Goal: Information Seeking & Learning: Find contact information

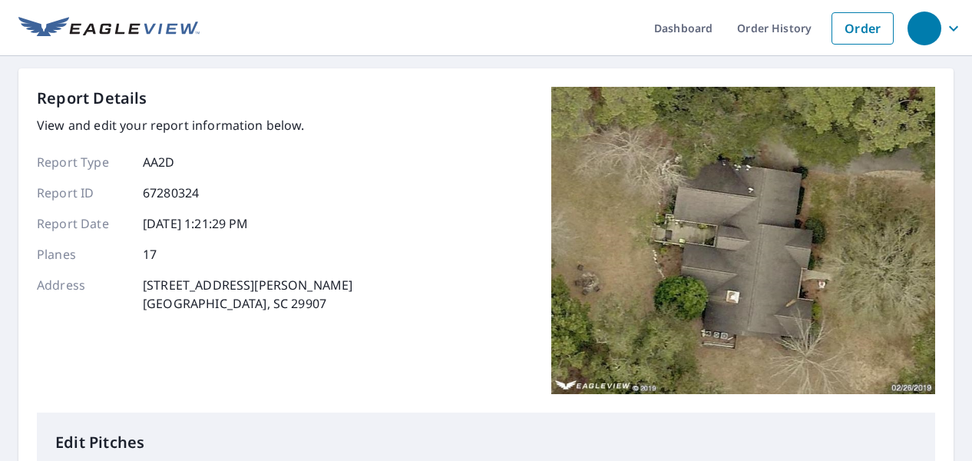
click at [944, 31] on icon "button" at bounding box center [953, 28] width 18 height 18
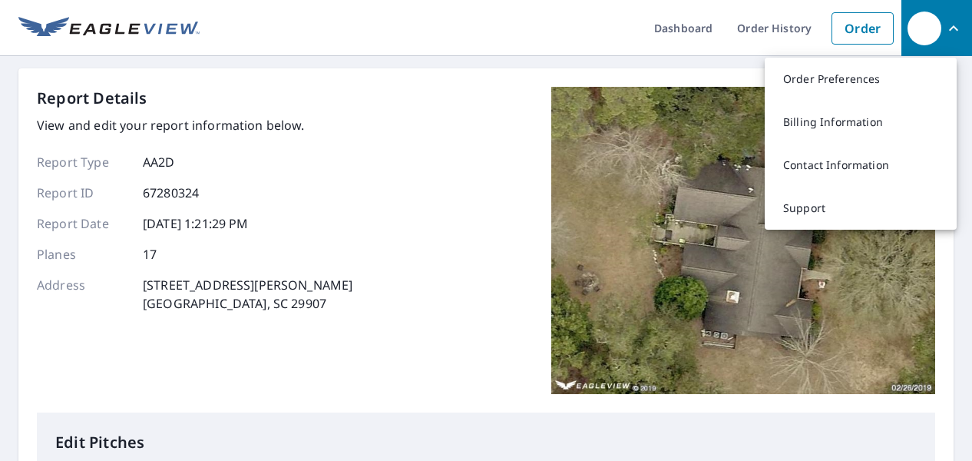
click at [417, 210] on div "Report Details View and edit your report information below. Report Type AA2D Re…" at bounding box center [486, 250] width 898 height 326
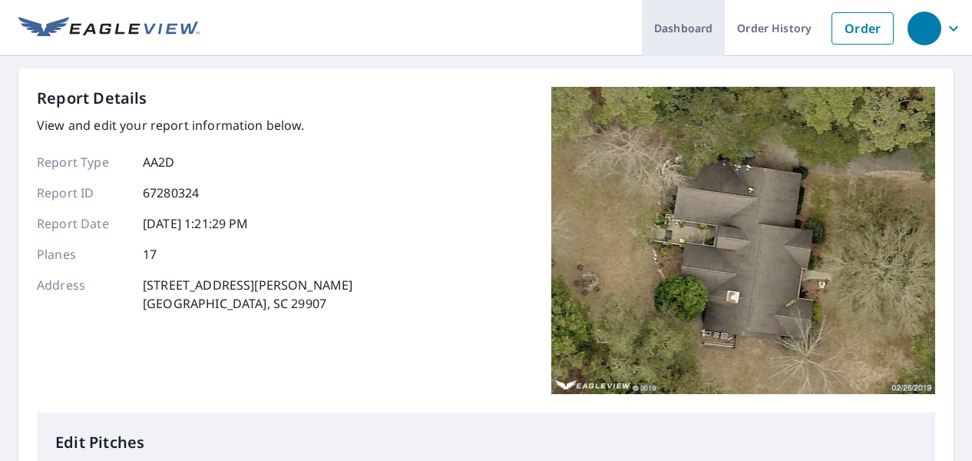
click at [677, 27] on link "Dashboard" at bounding box center [683, 28] width 83 height 56
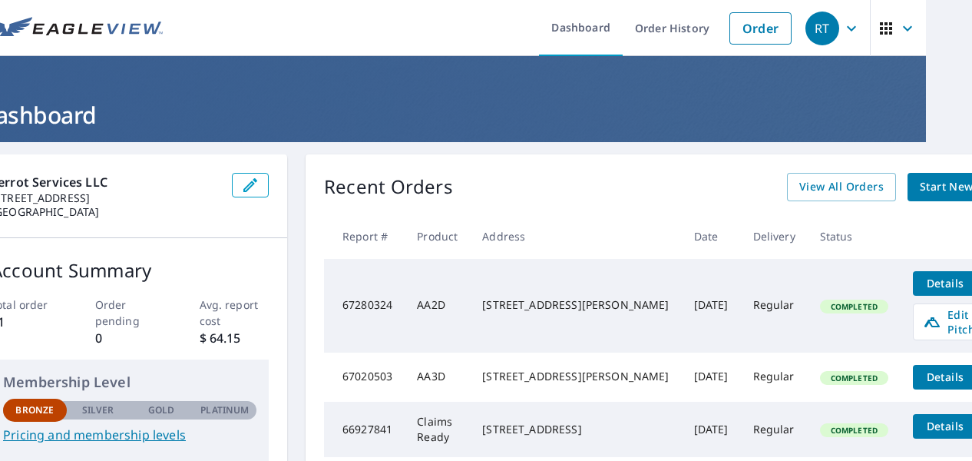
scroll to position [0, 48]
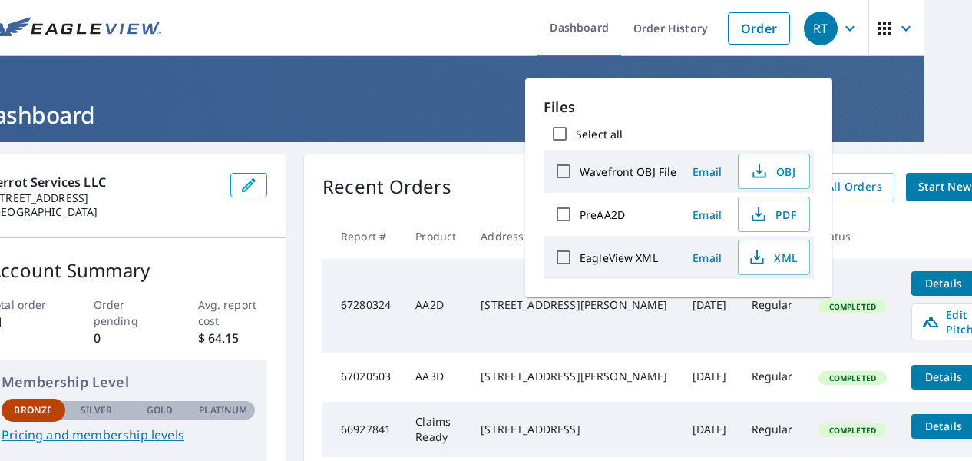
click at [412, 13] on ul "Dashboard Order History Order" at bounding box center [483, 28] width 627 height 56
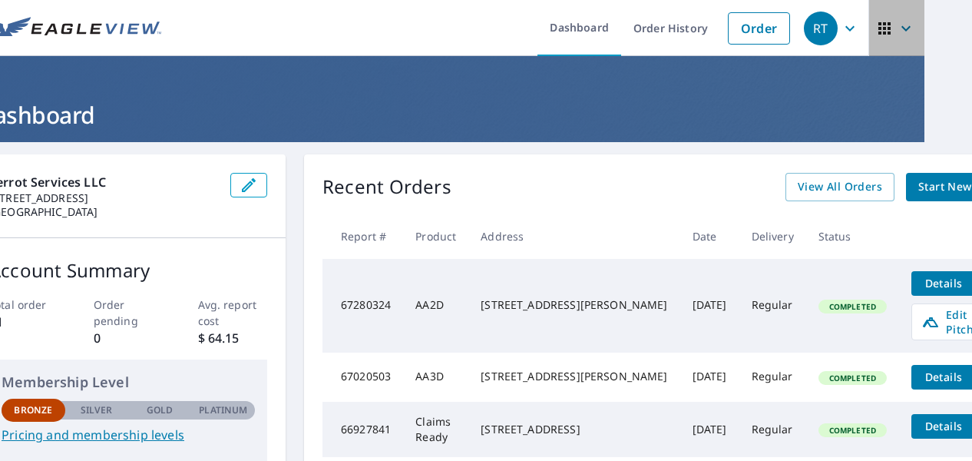
click at [878, 32] on icon "button" at bounding box center [884, 28] width 12 height 12
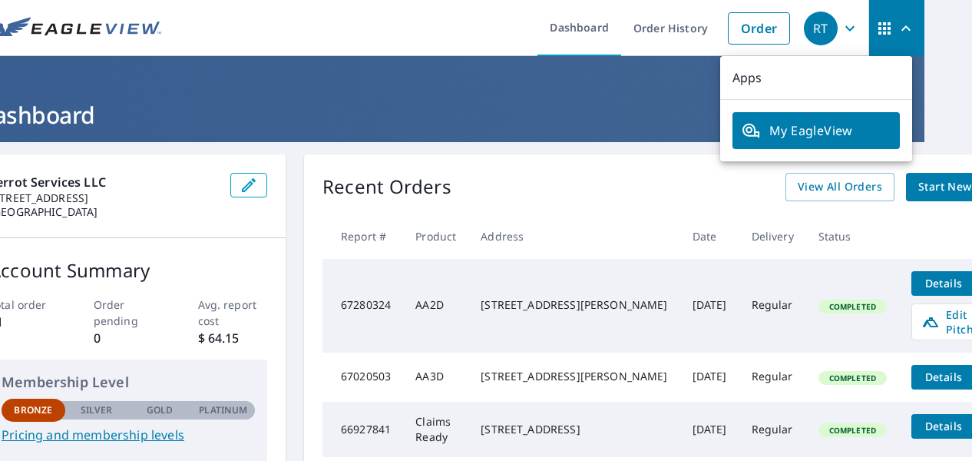
click at [456, 25] on ul "Dashboard Order History Order" at bounding box center [483, 28] width 627 height 56
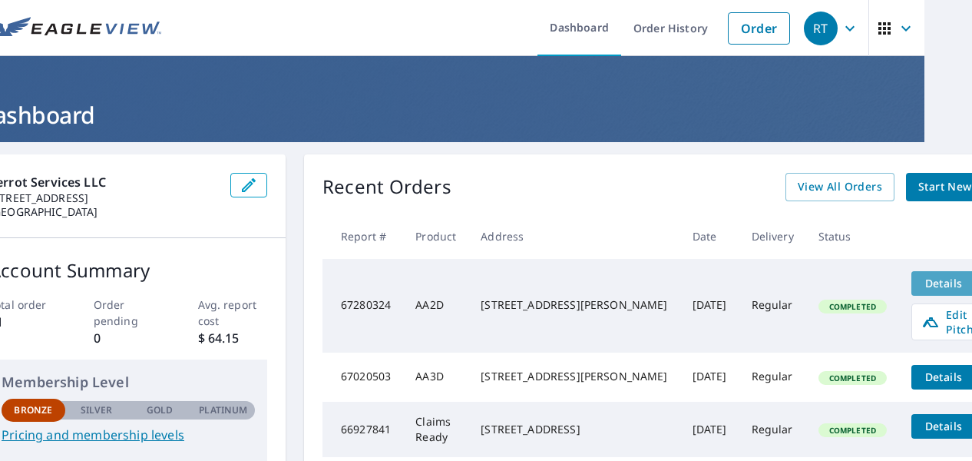
click at [921, 286] on span "Details" at bounding box center [944, 283] width 46 height 15
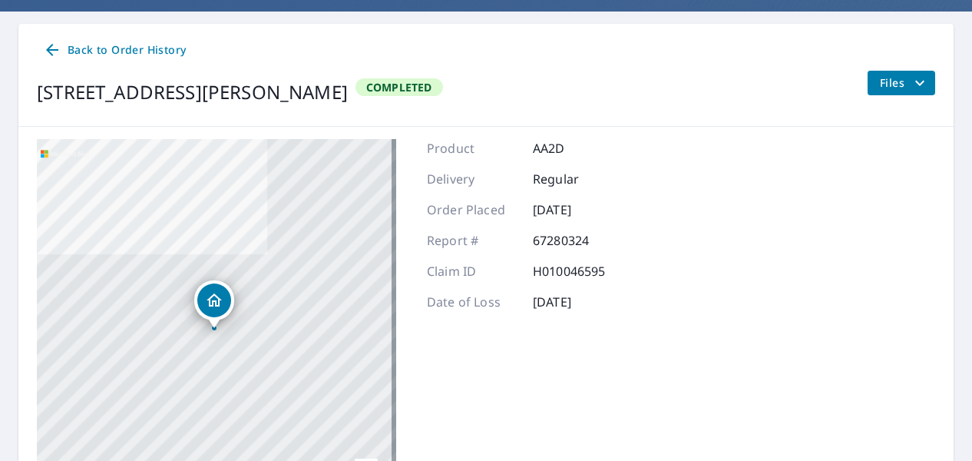
scroll to position [25, 0]
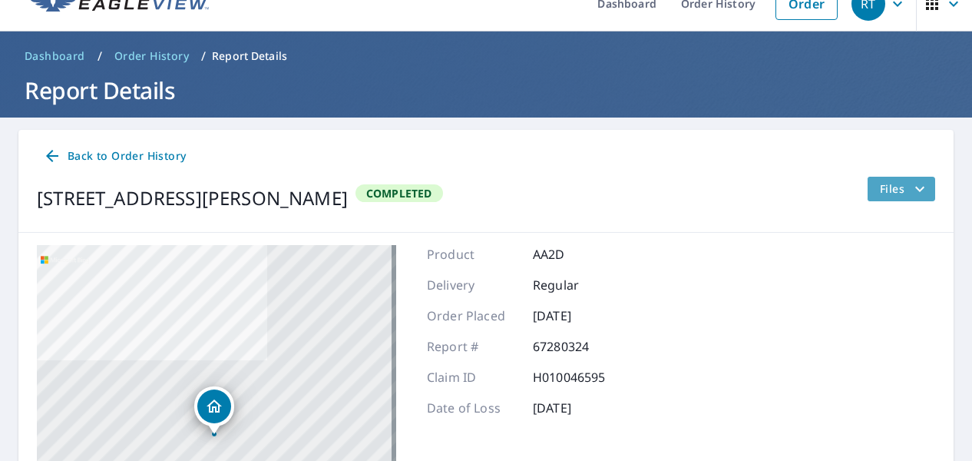
click at [915, 189] on icon "filesDropdownBtn-67280324" at bounding box center [919, 188] width 9 height 5
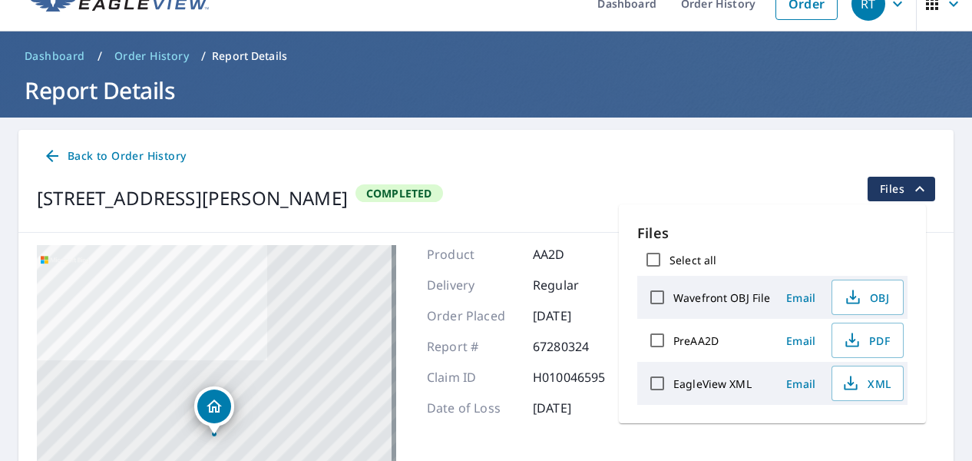
click at [630, 170] on div "Back to Order History 53 WALLING GROVE RD BEAUFORT, SC 29907 Completed Files" at bounding box center [485, 181] width 935 height 103
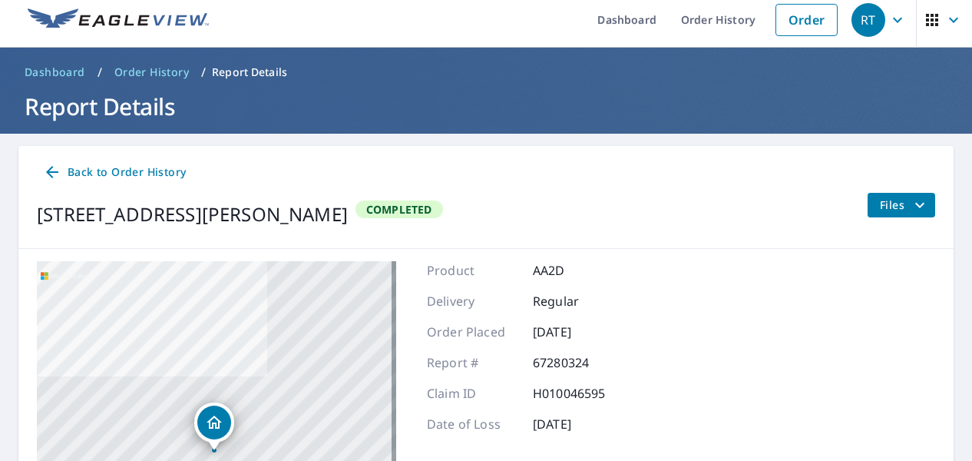
scroll to position [0, 0]
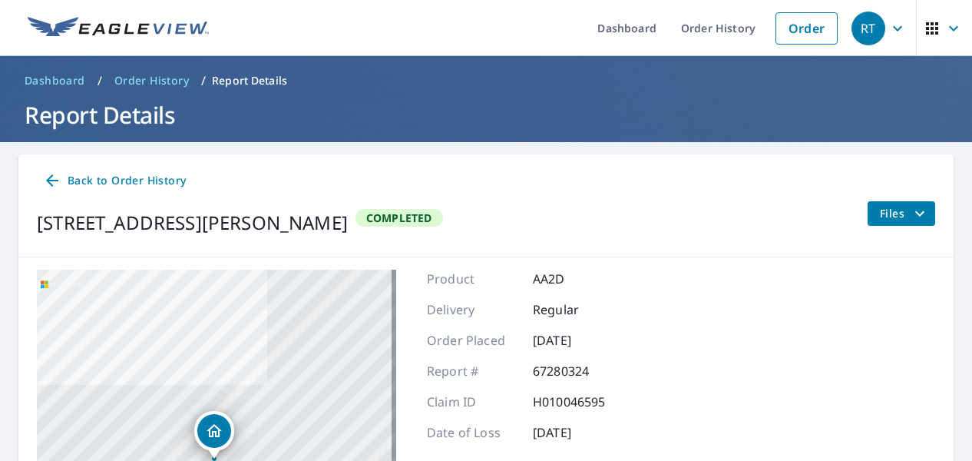
click at [925, 36] on icon "button" at bounding box center [932, 28] width 18 height 18
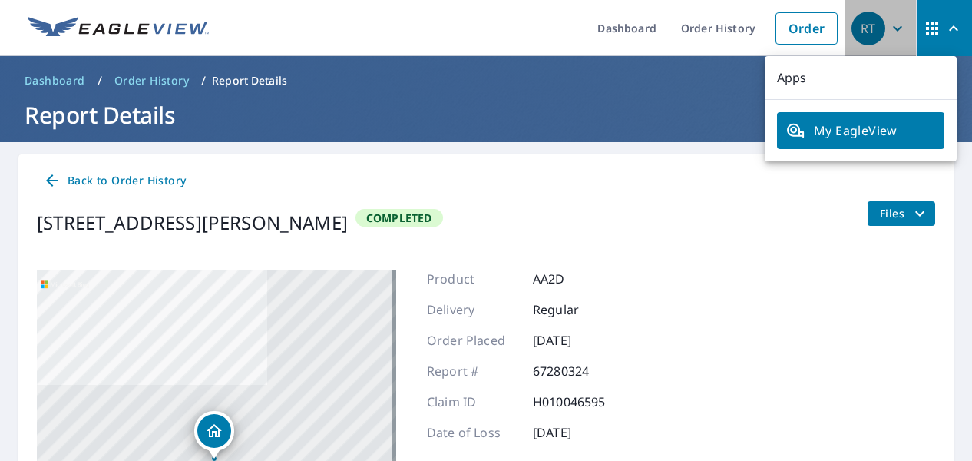
click at [891, 31] on icon "button" at bounding box center [897, 28] width 18 height 18
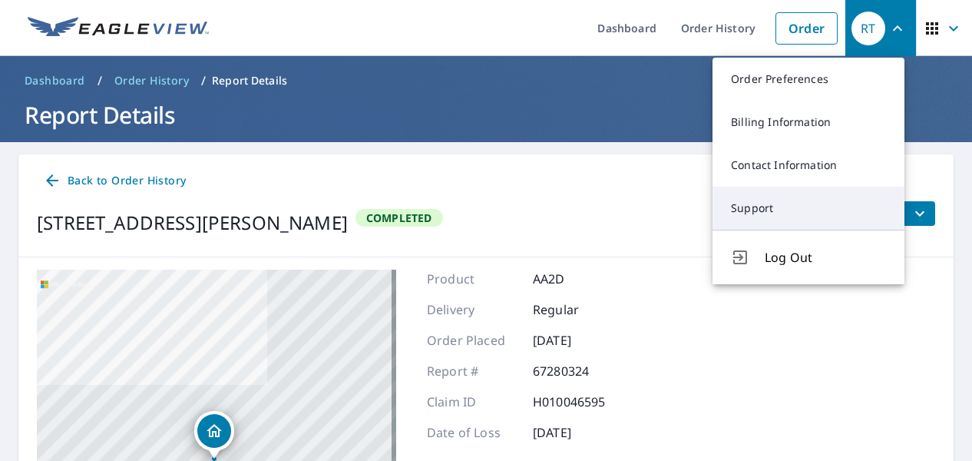
click at [766, 199] on link "Support" at bounding box center [809, 208] width 192 height 43
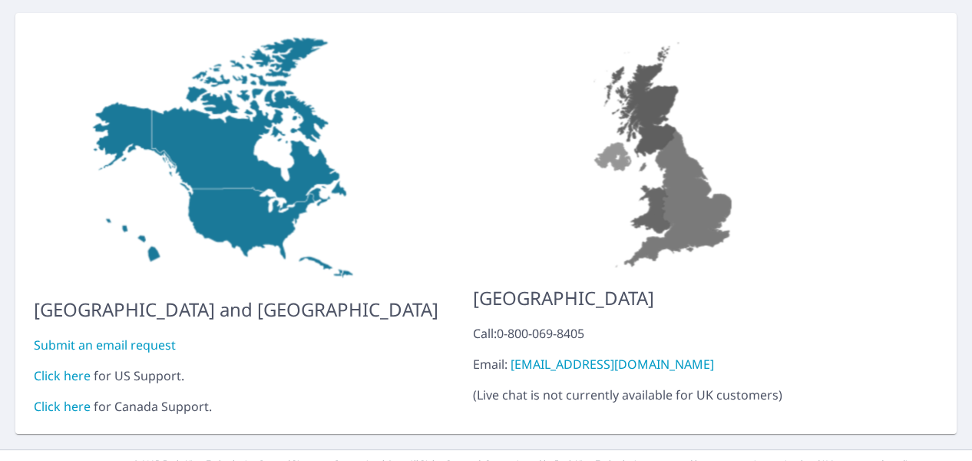
scroll to position [160, 0]
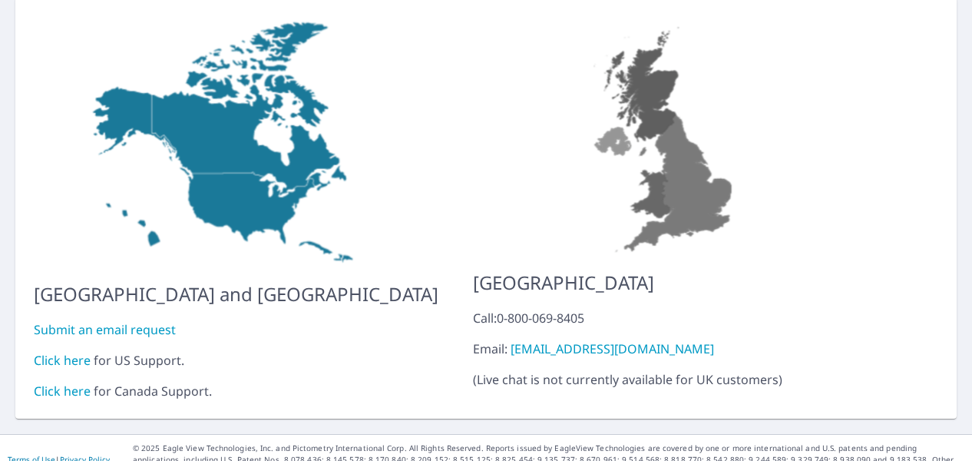
click at [61, 352] on link "Click here" at bounding box center [62, 360] width 57 height 17
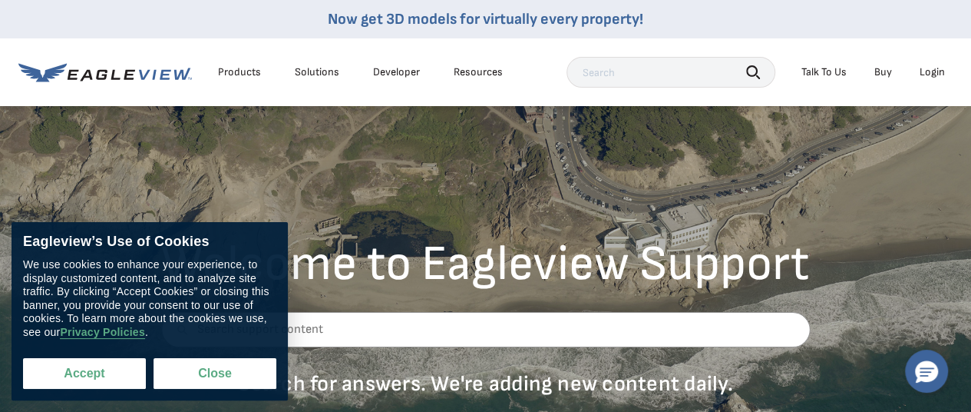
click at [110, 361] on button "Accept" at bounding box center [84, 373] width 123 height 31
checkbox input "true"
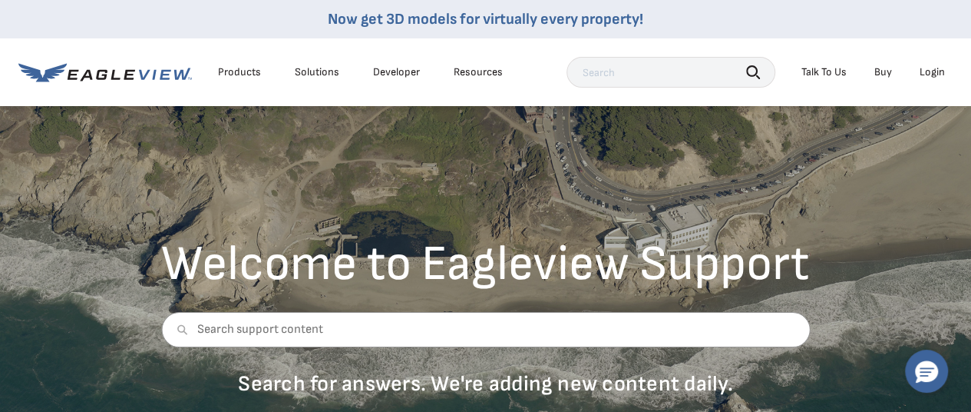
click at [832, 68] on div "Talk To Us" at bounding box center [824, 72] width 45 height 14
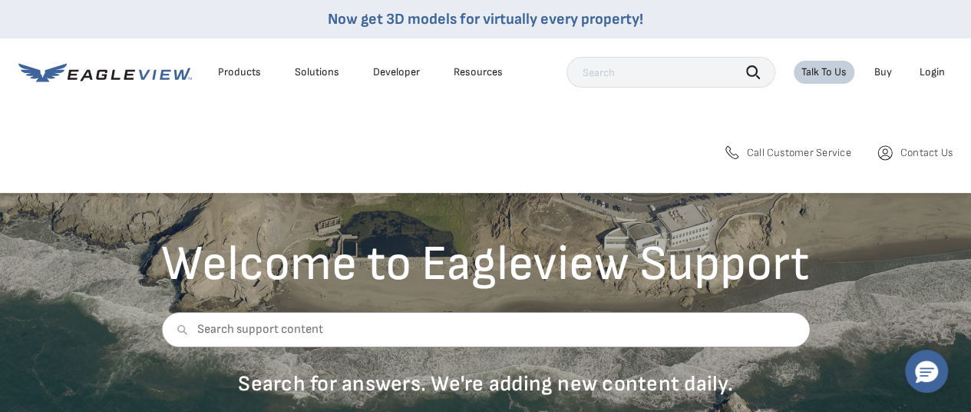
click at [903, 150] on span "Contact Us" at bounding box center [927, 153] width 52 height 14
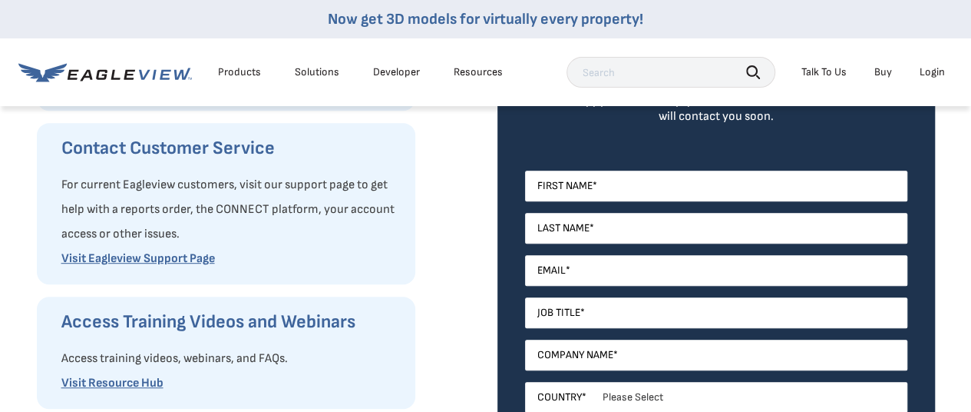
scroll to position [230, 0]
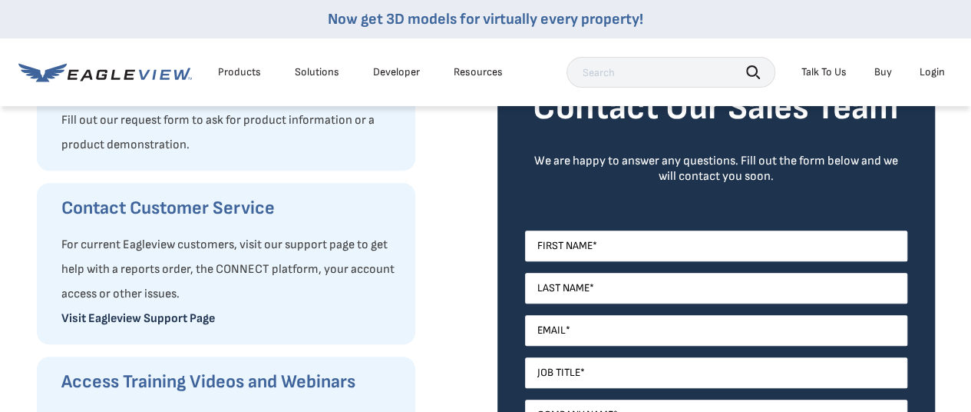
click at [134, 319] on link "Visit Eagleview Support Page" at bounding box center [138, 318] width 154 height 15
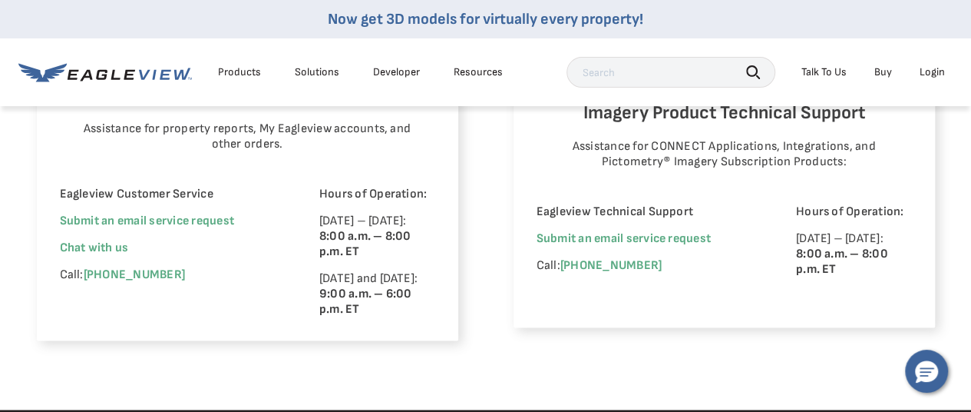
scroll to position [1075, 0]
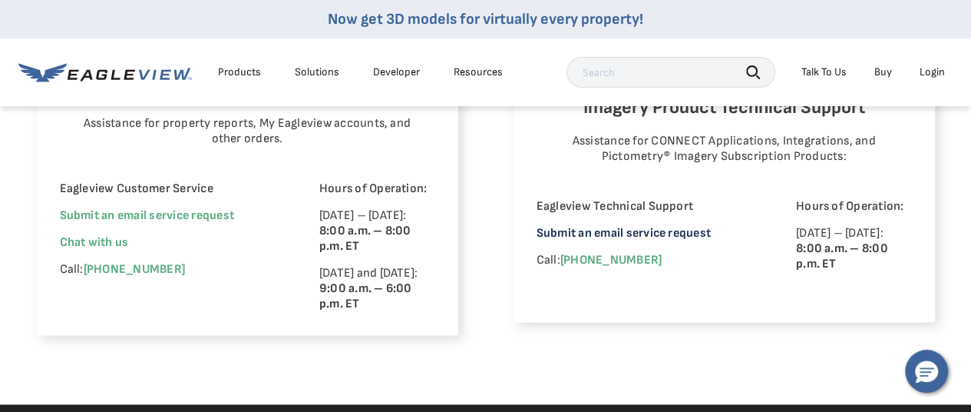
click at [654, 226] on link "Submit an email service request" at bounding box center [624, 233] width 174 height 15
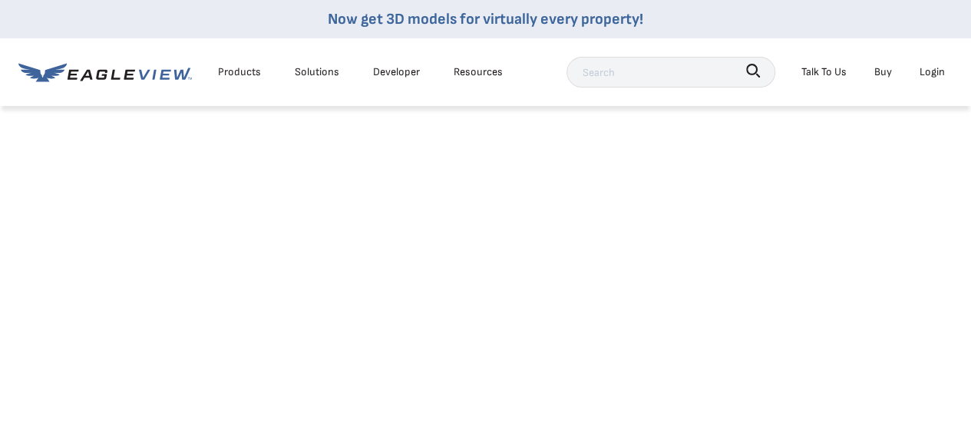
scroll to position [154, 0]
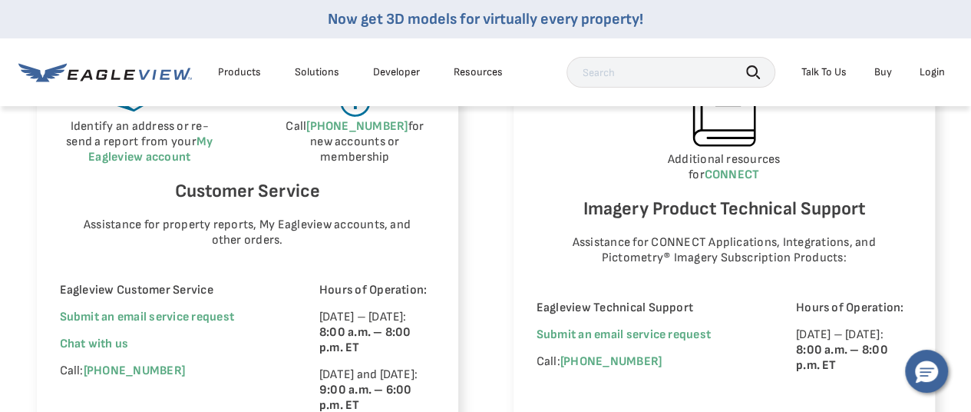
scroll to position [998, 0]
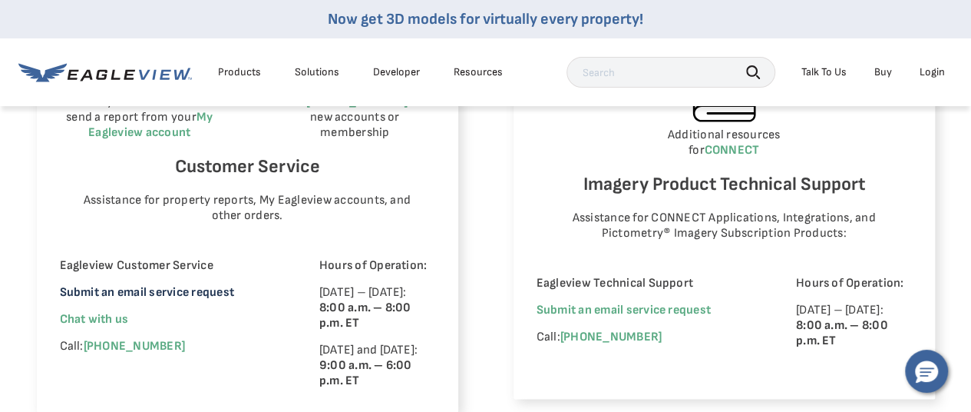
click at [199, 289] on link "Submit an email service request" at bounding box center [147, 292] width 174 height 15
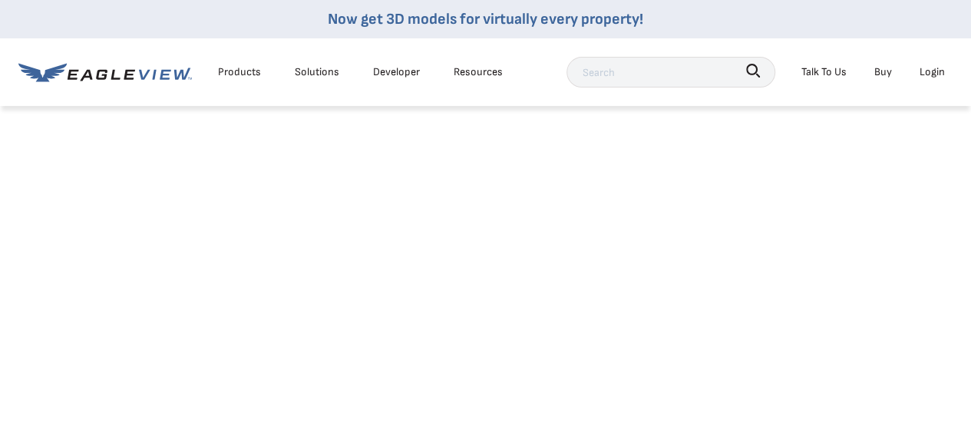
scroll to position [77, 0]
click at [630, 252] on div "EagleBot Online Learn how we can reduce roofing estimate cost by 70% ×" at bounding box center [792, 298] width 327 height 104
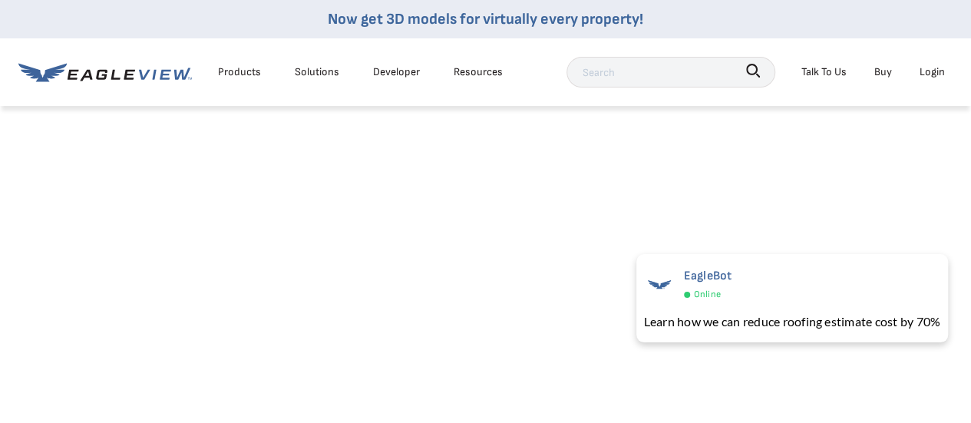
scroll to position [538, 0]
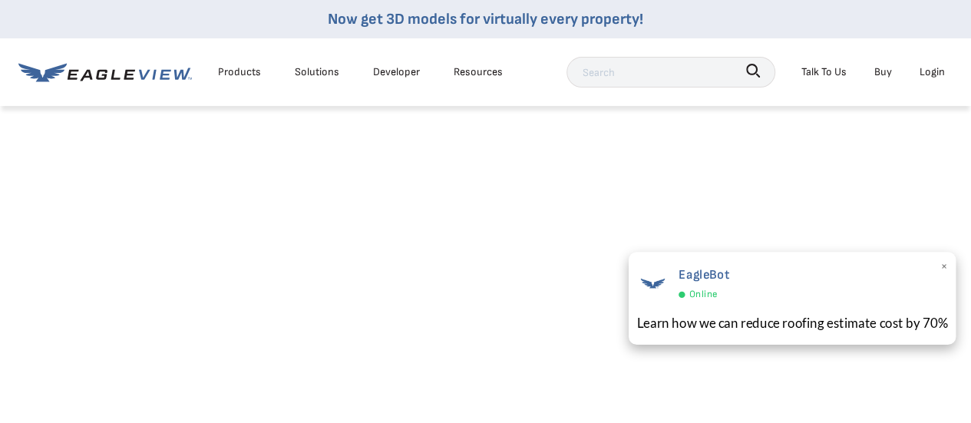
click at [946, 270] on span "×" at bounding box center [944, 267] width 8 height 23
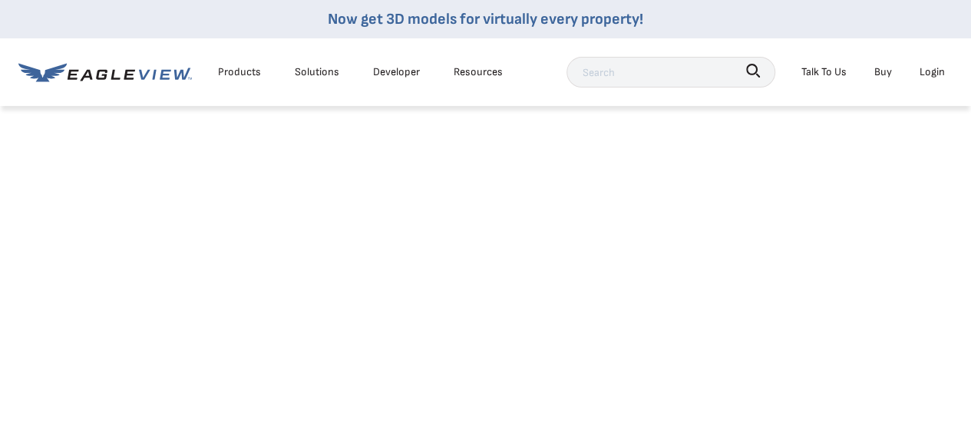
scroll to position [307, 0]
click at [834, 76] on div "Talk To Us" at bounding box center [824, 71] width 45 height 19
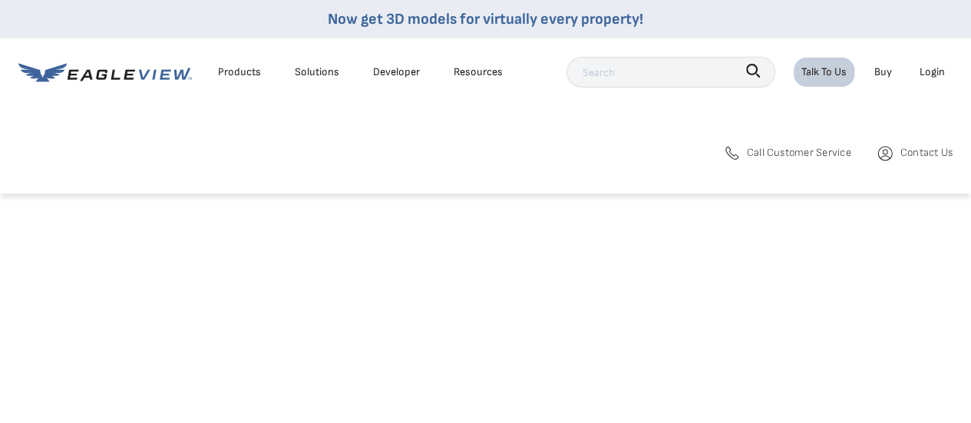
click at [909, 153] on span "Contact Us" at bounding box center [927, 152] width 52 height 19
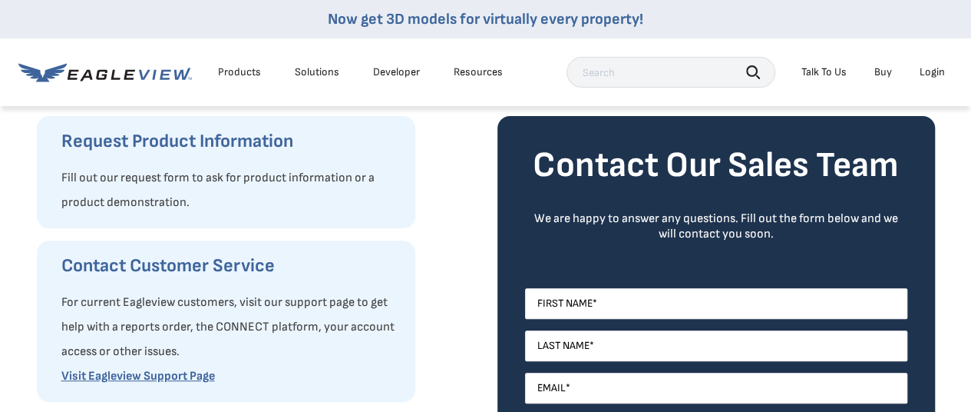
scroll to position [154, 0]
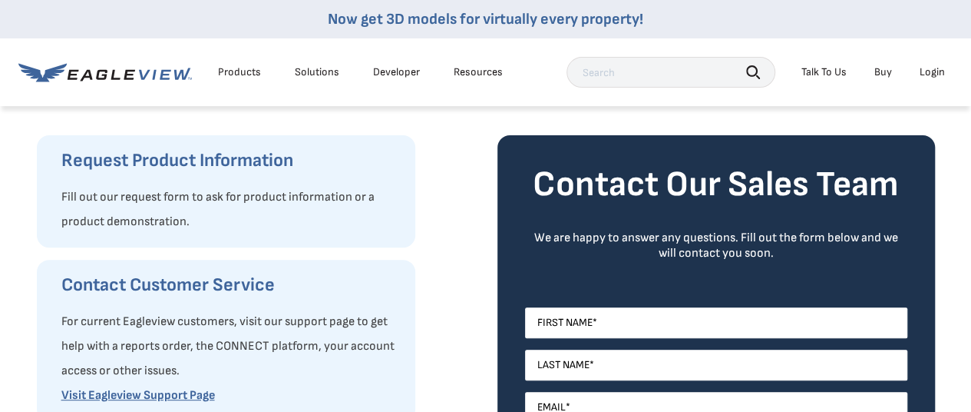
click at [240, 70] on div "Products" at bounding box center [239, 72] width 43 height 14
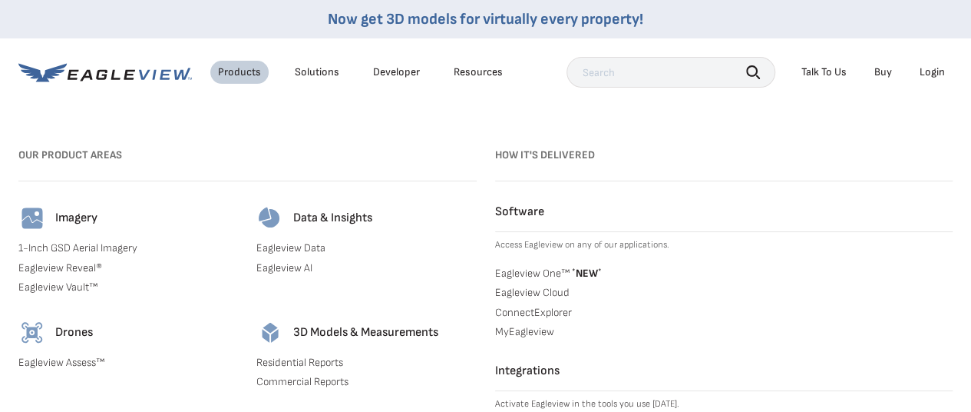
scroll to position [307, 0]
click at [937, 71] on div "Login" at bounding box center [932, 72] width 25 height 14
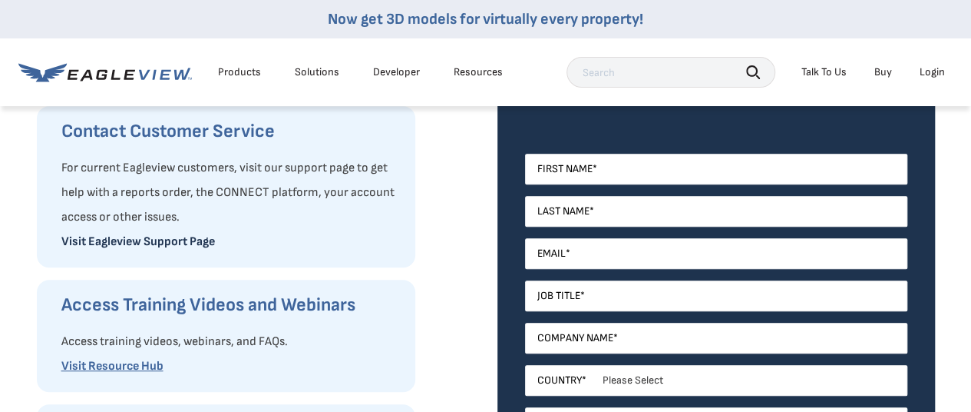
click at [173, 240] on link "Visit Eagleview Support Page" at bounding box center [138, 241] width 154 height 15
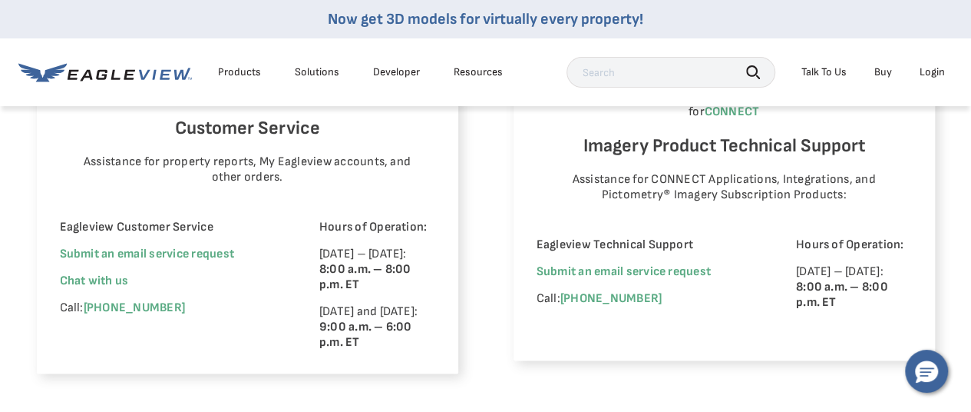
scroll to position [1075, 0]
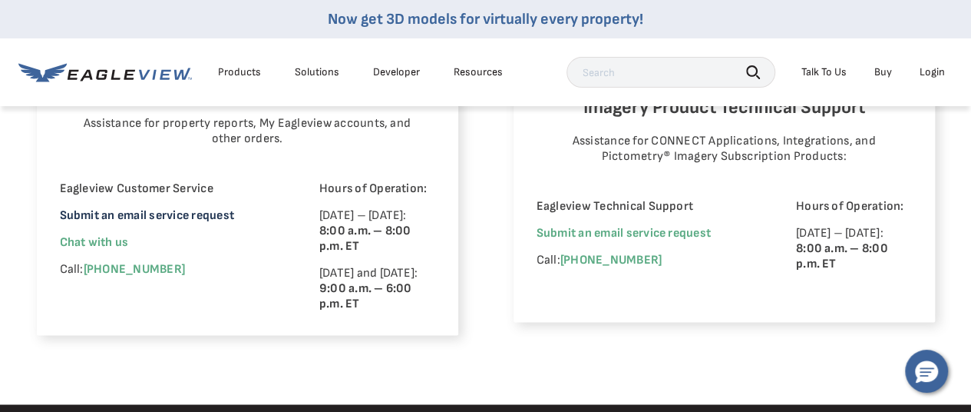
click at [184, 218] on link "Submit an email service request" at bounding box center [147, 215] width 174 height 15
